Goal: Task Accomplishment & Management: Use online tool/utility

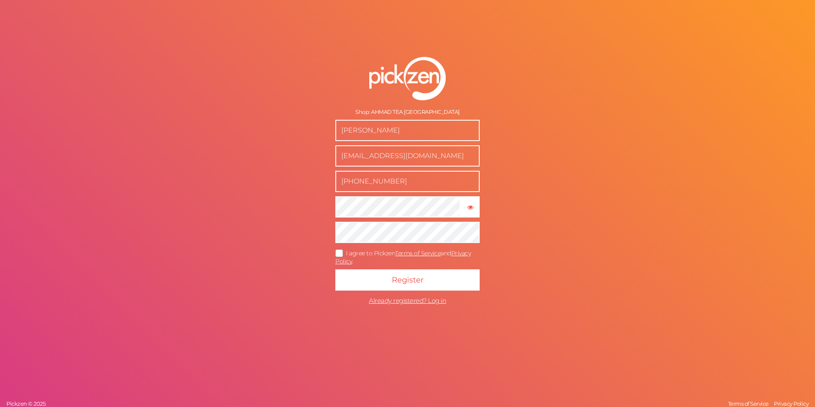
click at [445, 131] on input "[PERSON_NAME]" at bounding box center [408, 130] width 144 height 21
click at [566, 94] on div "Shop: [PERSON_NAME] [GEOGRAPHIC_DATA] [PERSON_NAME] [PERSON_NAME][EMAIL_ADDRESS…" at bounding box center [407, 203] width 815 height 407
click at [391, 152] on input "[EMAIL_ADDRESS][DOMAIN_NAME]" at bounding box center [408, 155] width 144 height 21
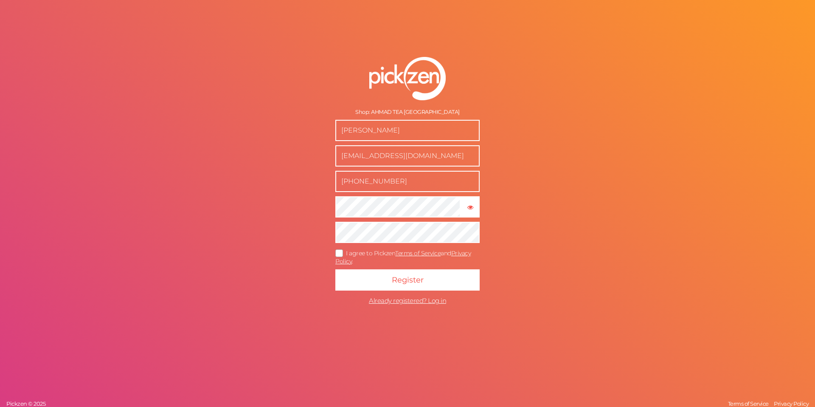
click at [392, 186] on input "[PHONE_NUMBER]" at bounding box center [408, 181] width 144 height 21
click at [394, 135] on input "[PERSON_NAME]" at bounding box center [408, 130] width 144 height 21
click at [493, 80] on form "Shop: [PERSON_NAME] [GEOGRAPHIC_DATA] [PERSON_NAME] [PERSON_NAME][EMAIL_ADDRESS…" at bounding box center [408, 183] width 212 height 286
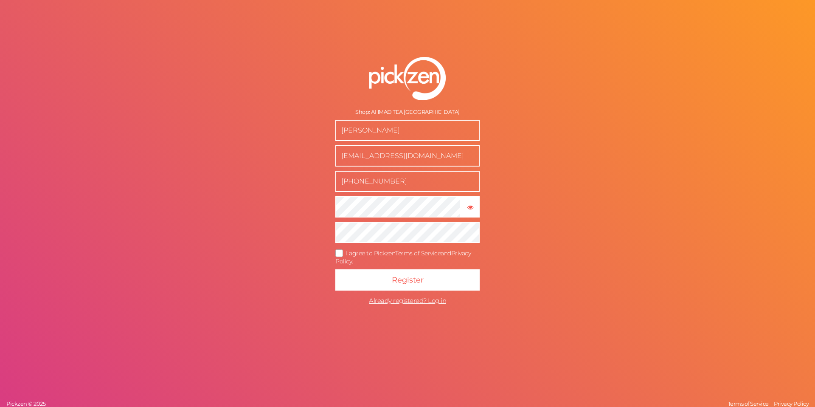
click at [382, 132] on input "[PERSON_NAME]" at bounding box center [408, 130] width 144 height 21
type input "[PERSON_NAME]"
click at [348, 161] on input "[EMAIL_ADDRESS][DOMAIN_NAME]" at bounding box center [408, 155] width 144 height 21
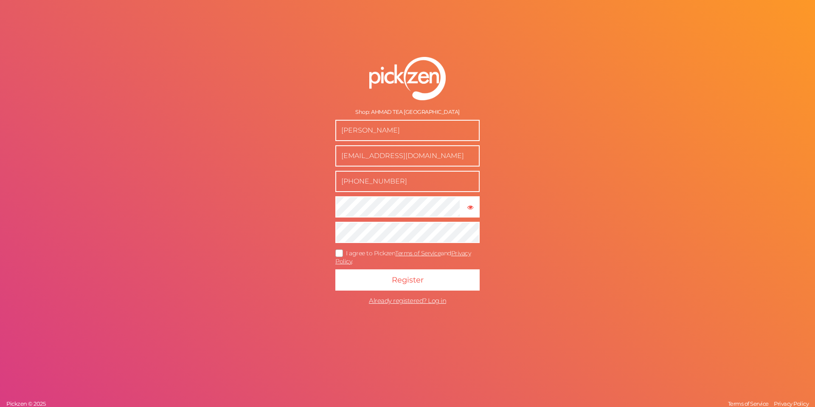
click at [348, 161] on input "[EMAIL_ADDRESS][DOMAIN_NAME]" at bounding box center [408, 155] width 144 height 21
type input "[EMAIL_ADDRESS][DOMAIN_NAME]"
click at [350, 194] on form "Shop: [PERSON_NAME] TEA [GEOGRAPHIC_DATA] [PERSON_NAME] [EMAIL_ADDRESS][DOMAIN_…" at bounding box center [408, 183] width 212 height 286
click at [354, 178] on input "[PHONE_NUMBER]" at bounding box center [408, 181] width 144 height 21
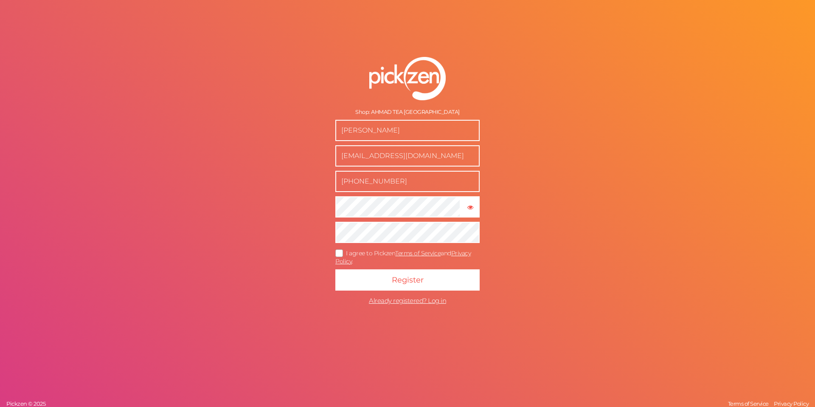
click at [354, 178] on input "[PHONE_NUMBER]" at bounding box center [408, 181] width 144 height 21
type input "7325397627"
click at [526, 180] on div "Shop: [PERSON_NAME] [GEOGRAPHIC_DATA] [PERSON_NAME] [EMAIL_ADDRESS][DOMAIN_NAME…" at bounding box center [407, 203] width 815 height 407
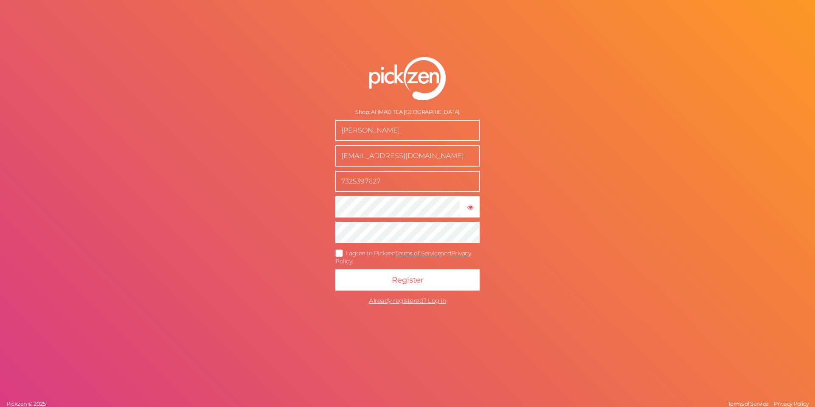
click at [593, 214] on div "Shop: [PERSON_NAME] [GEOGRAPHIC_DATA] [PERSON_NAME] [EMAIL_ADDRESS][DOMAIN_NAME…" at bounding box center [407, 203] width 815 height 407
click at [469, 206] on icon "button" at bounding box center [471, 207] width 6 height 6
click at [341, 252] on icon at bounding box center [340, 253] width 14 height 5
click at [0, 0] on input "I agree to Pickzen Terms of Service and Privacy Policy ." at bounding box center [0, 0] width 0 height 0
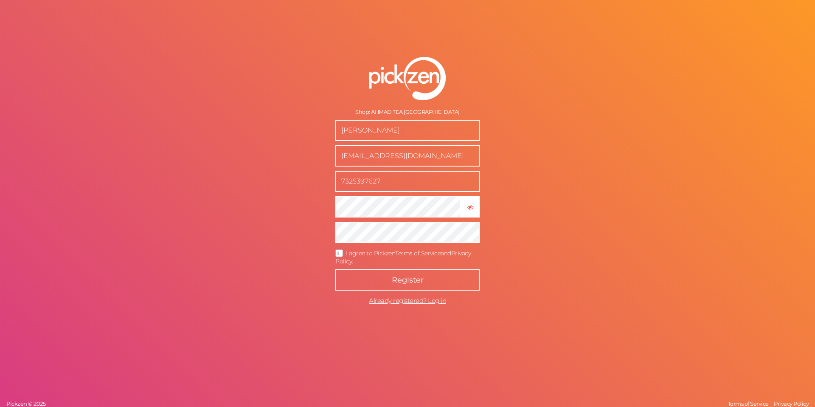
click at [409, 277] on span "Register" at bounding box center [408, 279] width 32 height 9
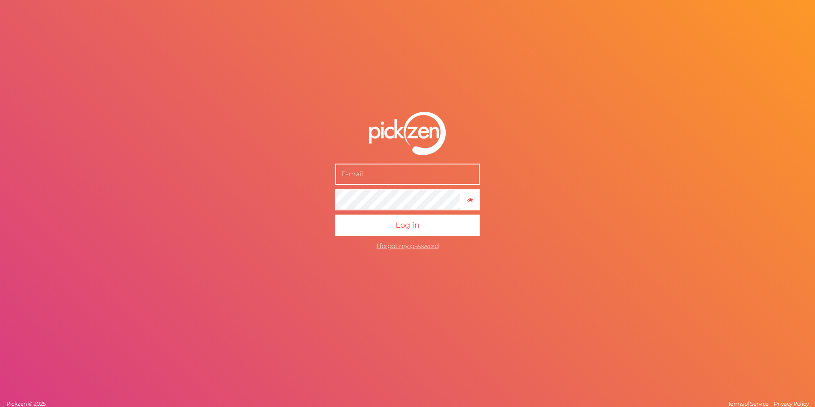
click at [373, 178] on input "text" at bounding box center [408, 174] width 144 height 21
type input "[EMAIL_ADDRESS][DOMAIN_NAME]"
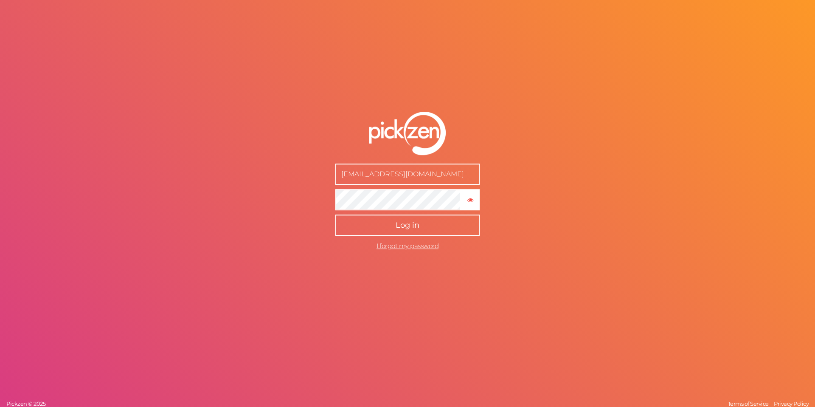
click at [389, 224] on button "Log in" at bounding box center [408, 224] width 144 height 21
click at [423, 231] on button "Log in" at bounding box center [408, 224] width 144 height 21
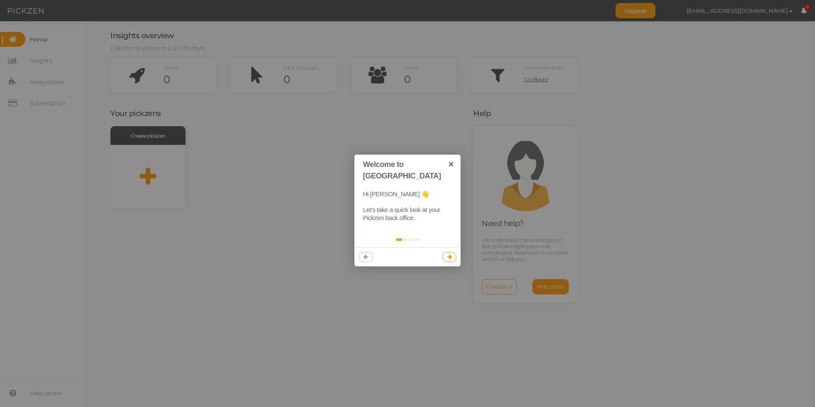
click at [452, 252] on link at bounding box center [450, 257] width 14 height 10
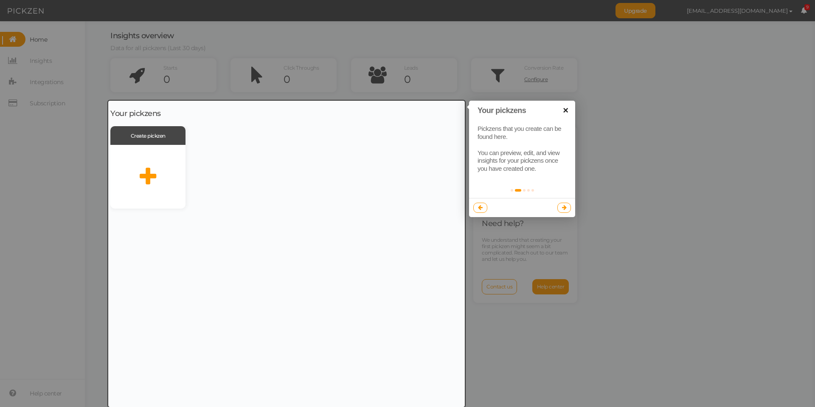
click at [566, 111] on link "×" at bounding box center [565, 110] width 19 height 19
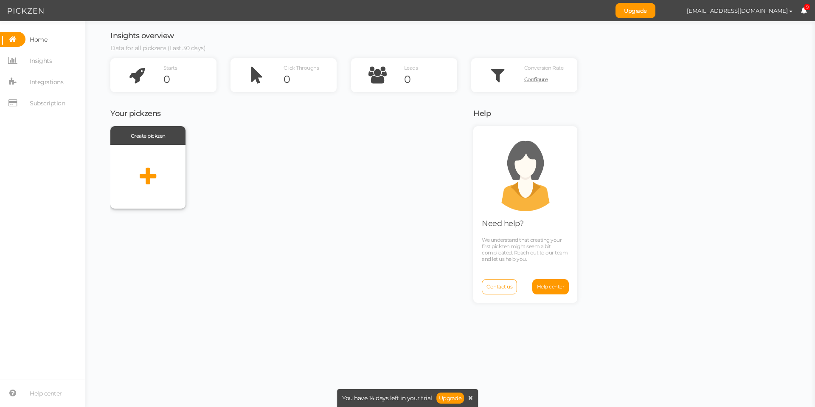
click at [153, 161] on div at bounding box center [147, 177] width 75 height 64
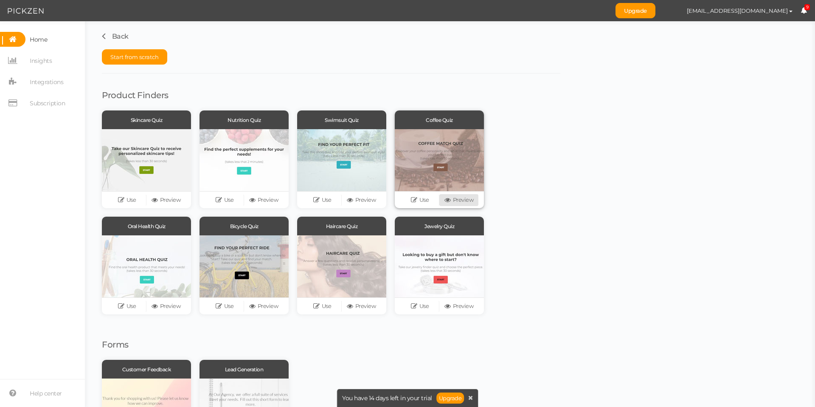
click at [461, 200] on link "Preview" at bounding box center [459, 200] width 39 height 12
click at [53, 58] on link "Insights" at bounding box center [42, 60] width 85 height 15
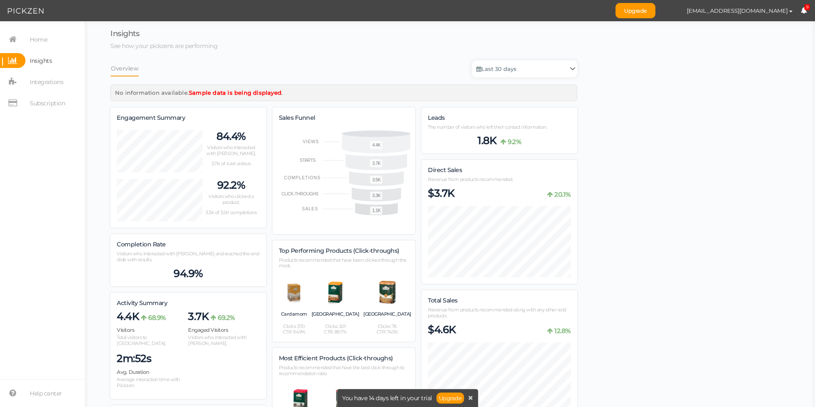
scroll to position [905, 467]
click at [47, 76] on span "Integrations" at bounding box center [47, 82] width 34 height 14
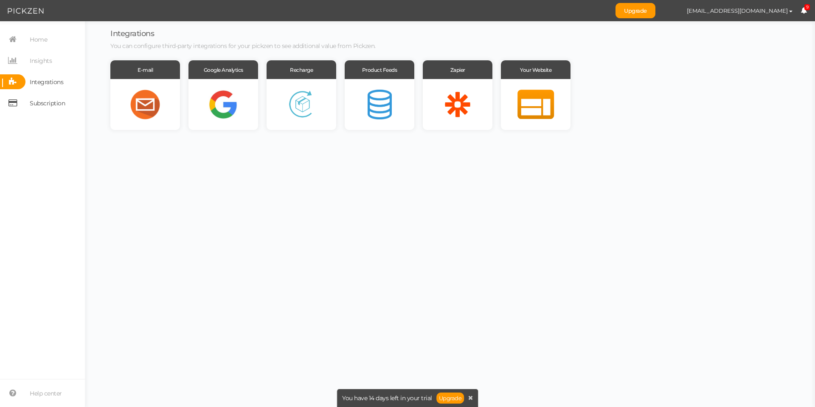
click at [42, 108] on span "Subscription" at bounding box center [47, 103] width 35 height 14
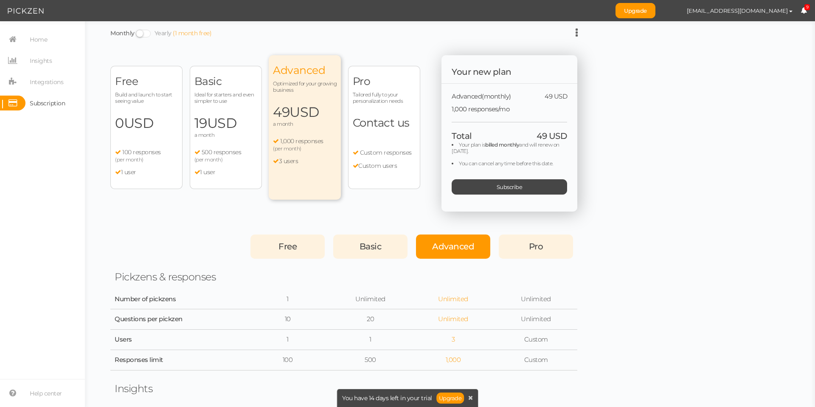
click at [175, 94] on span "Build and launch to start seeing value" at bounding box center [146, 97] width 63 height 13
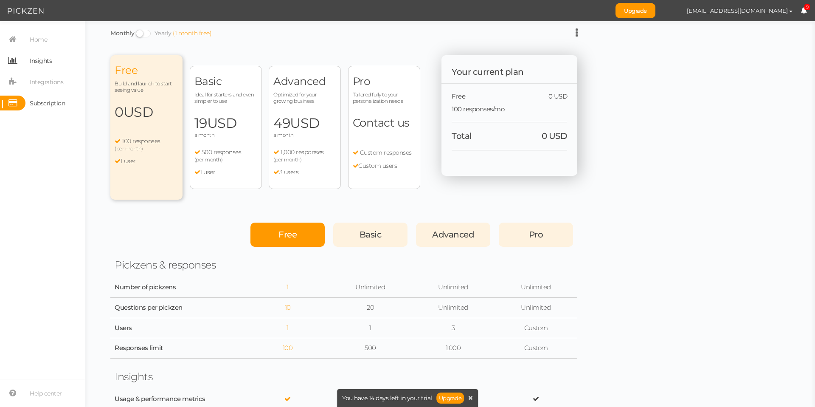
click at [45, 62] on span "Insights" at bounding box center [41, 61] width 22 height 14
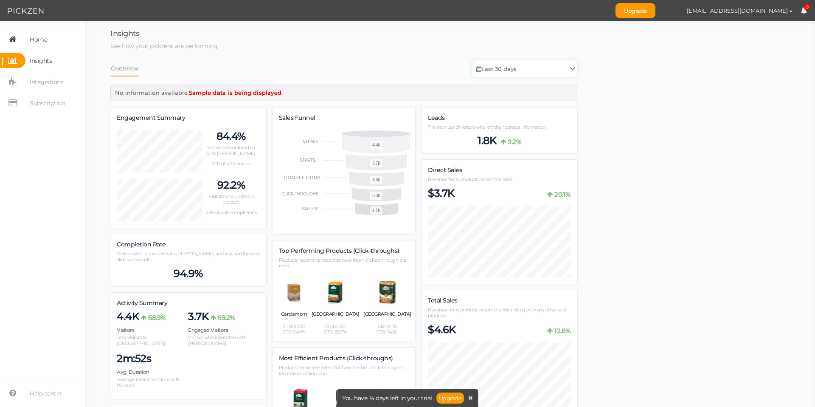
click at [41, 38] on span "Home" at bounding box center [38, 40] width 17 height 14
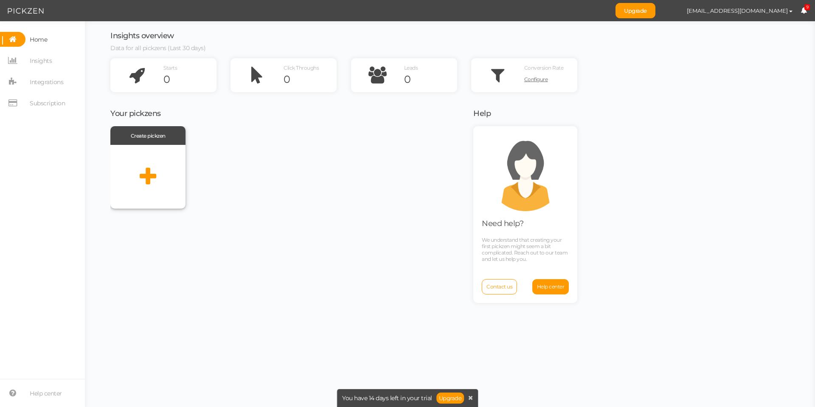
click at [138, 153] on div at bounding box center [147, 177] width 75 height 64
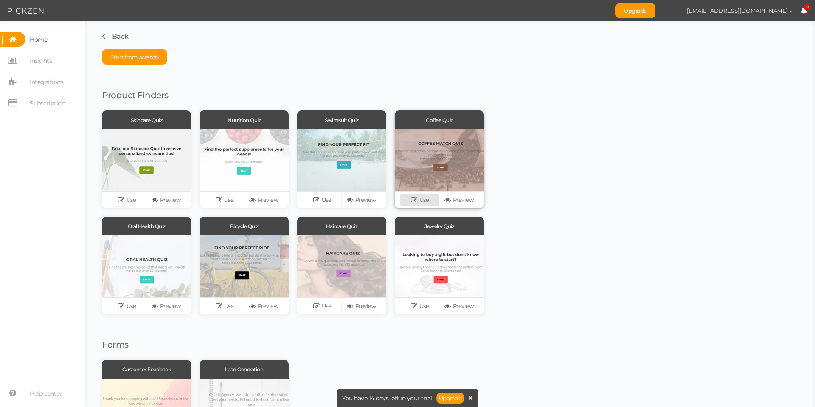
click at [417, 198] on icon at bounding box center [415, 200] width 8 height 6
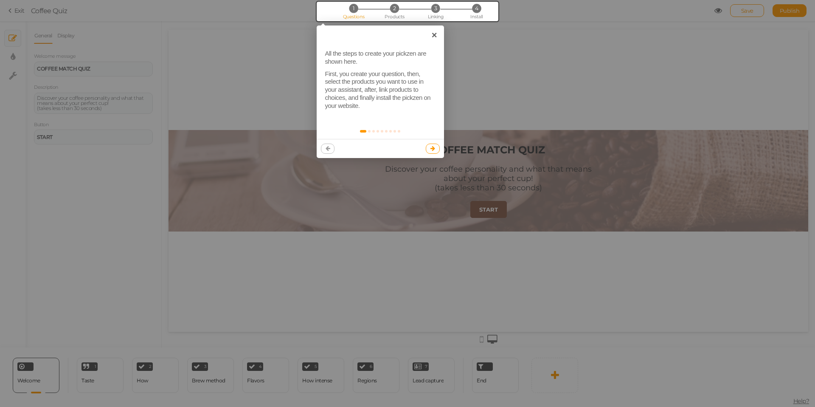
click at [433, 146] on icon at bounding box center [433, 149] width 5 height 6
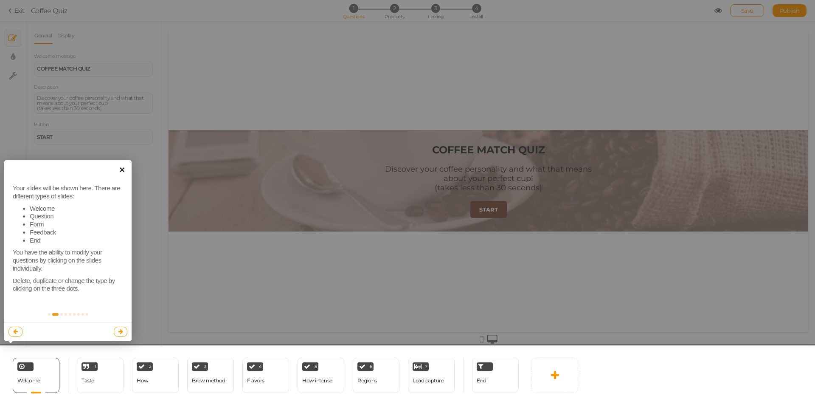
click at [124, 170] on link "×" at bounding box center [122, 169] width 19 height 19
